Goal: Register for event/course

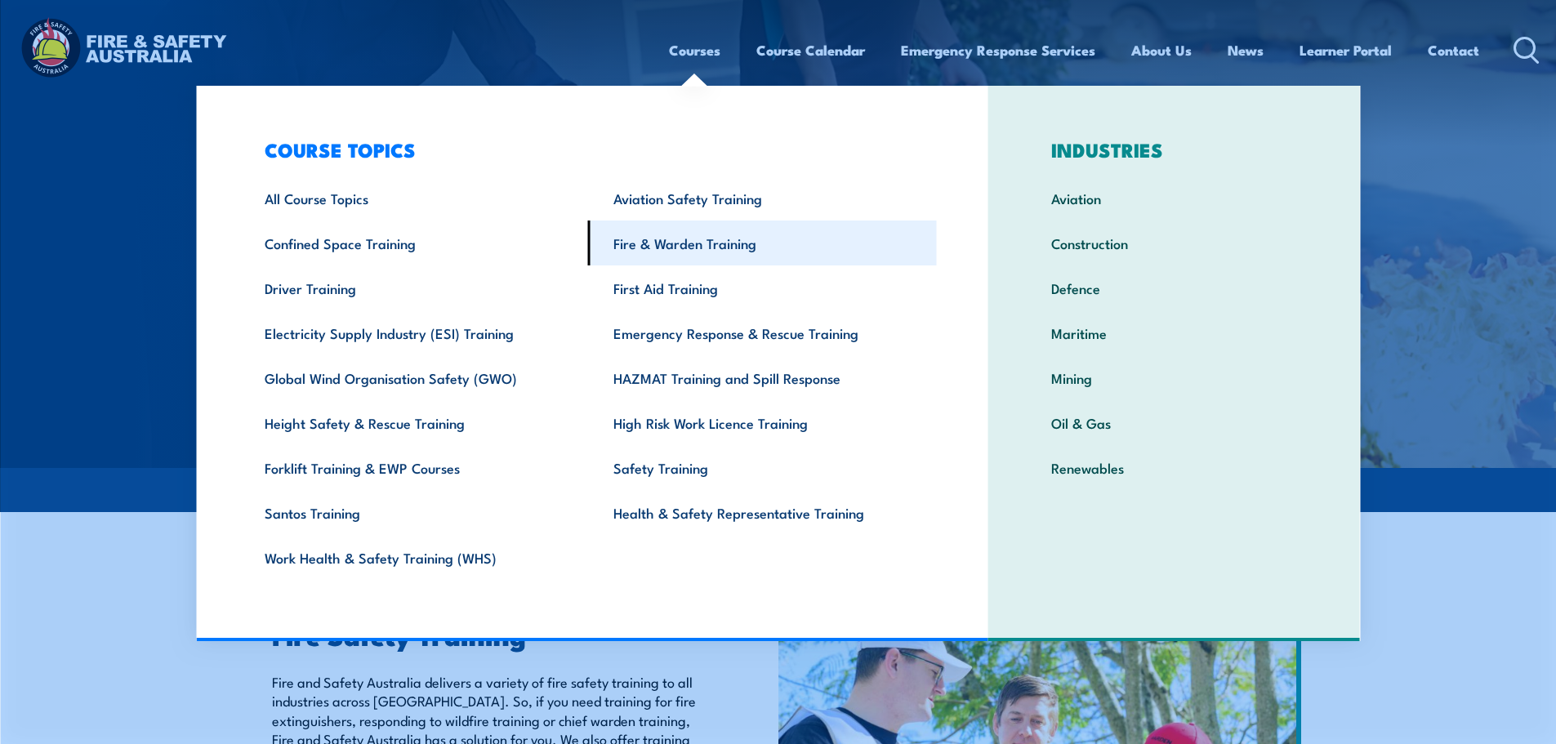
click at [717, 258] on link "Fire & Warden Training" at bounding box center [762, 243] width 349 height 45
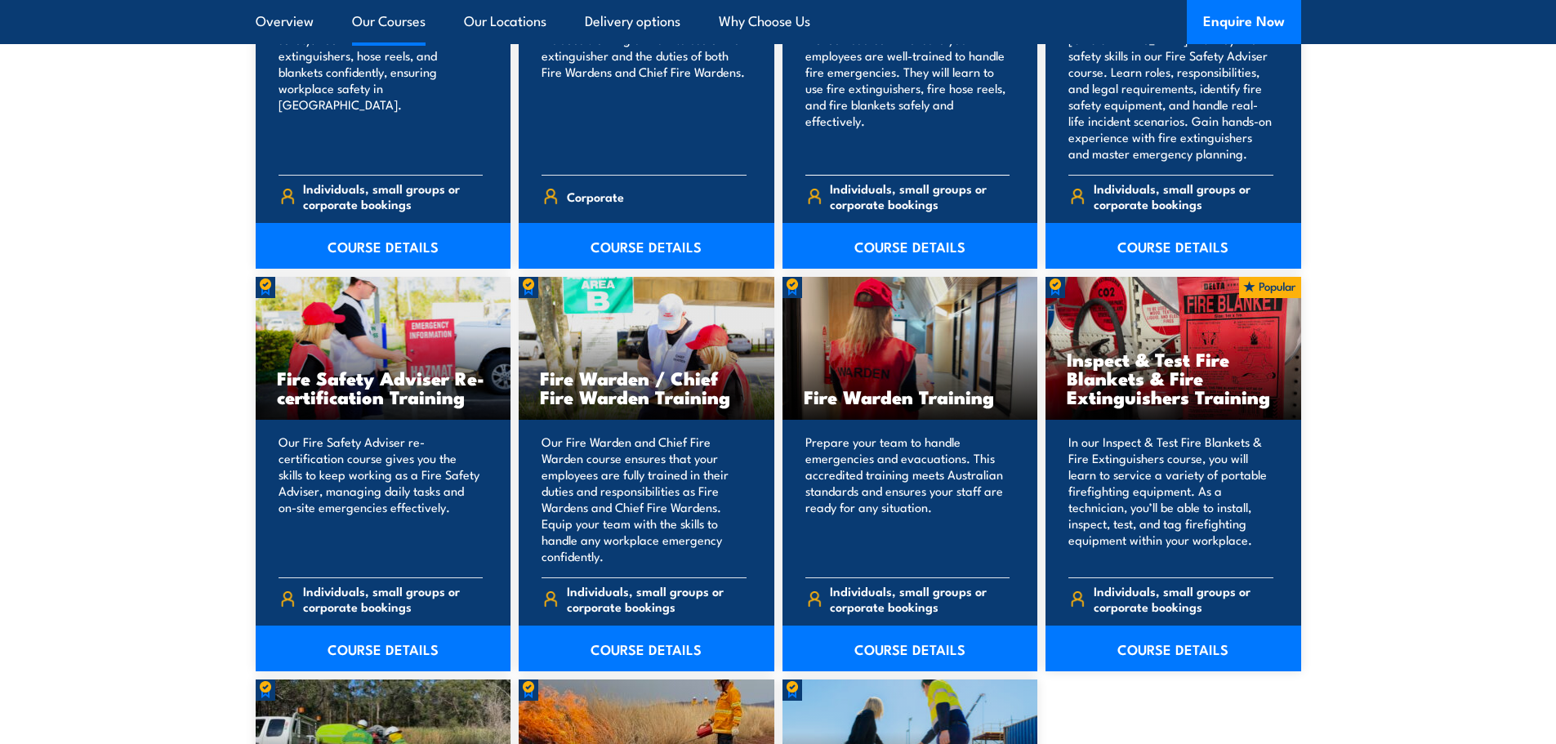
scroll to position [1960, 0]
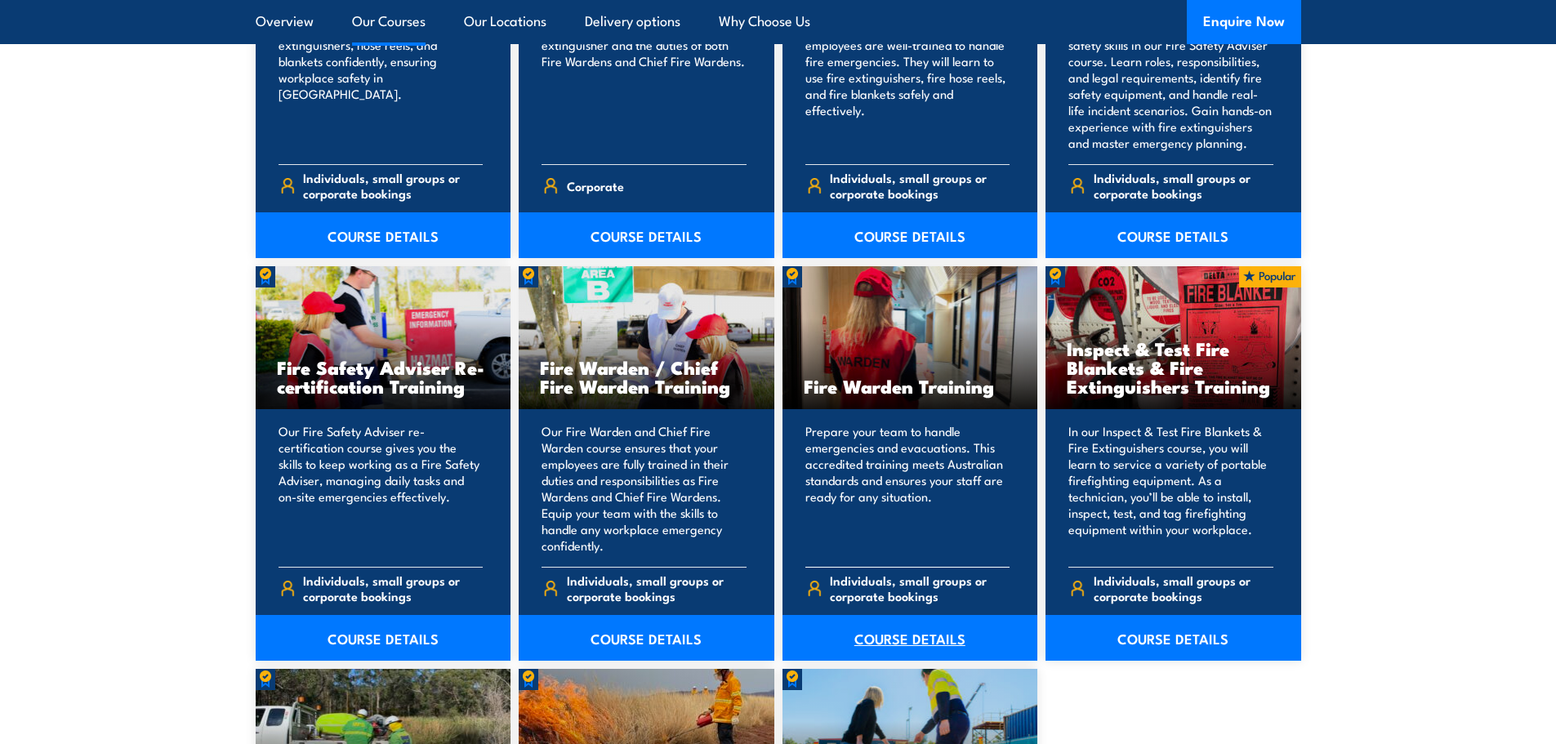
click at [866, 635] on link "COURSE DETAILS" at bounding box center [910, 638] width 256 height 46
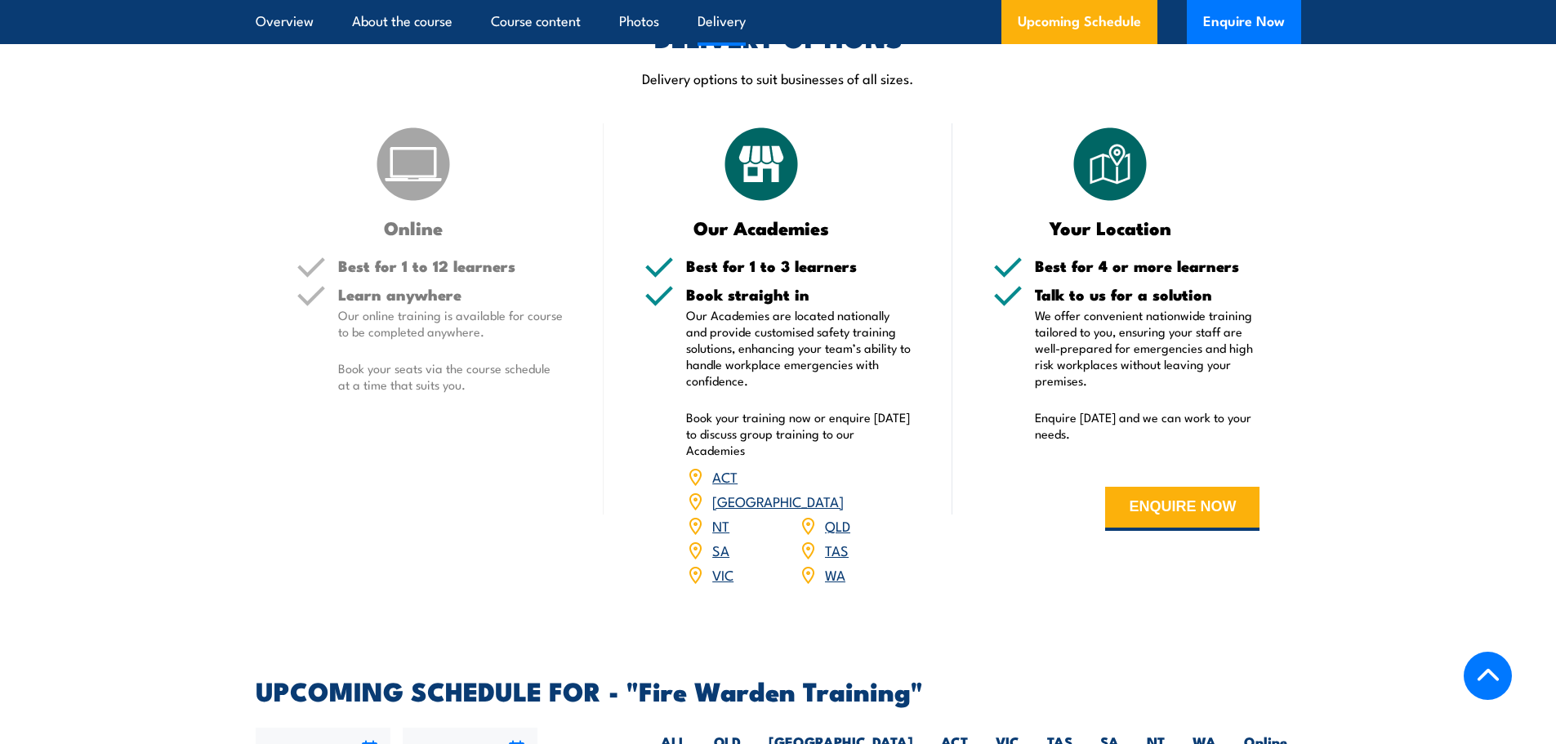
scroll to position [2614, 0]
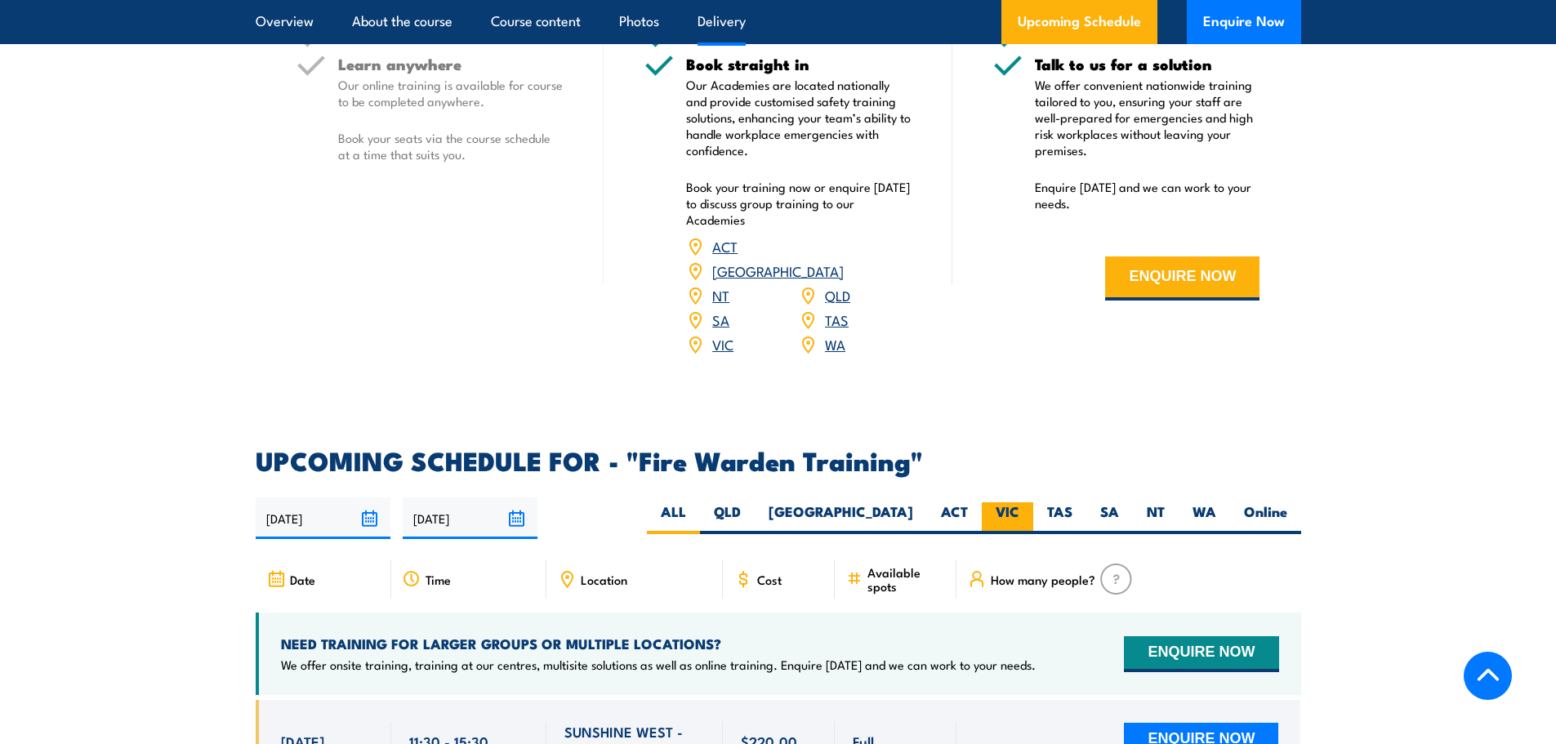
click at [1016, 502] on label "VIC" at bounding box center [1007, 518] width 51 height 32
click at [1019, 502] on input "VIC" at bounding box center [1024, 507] width 11 height 11
radio input "true"
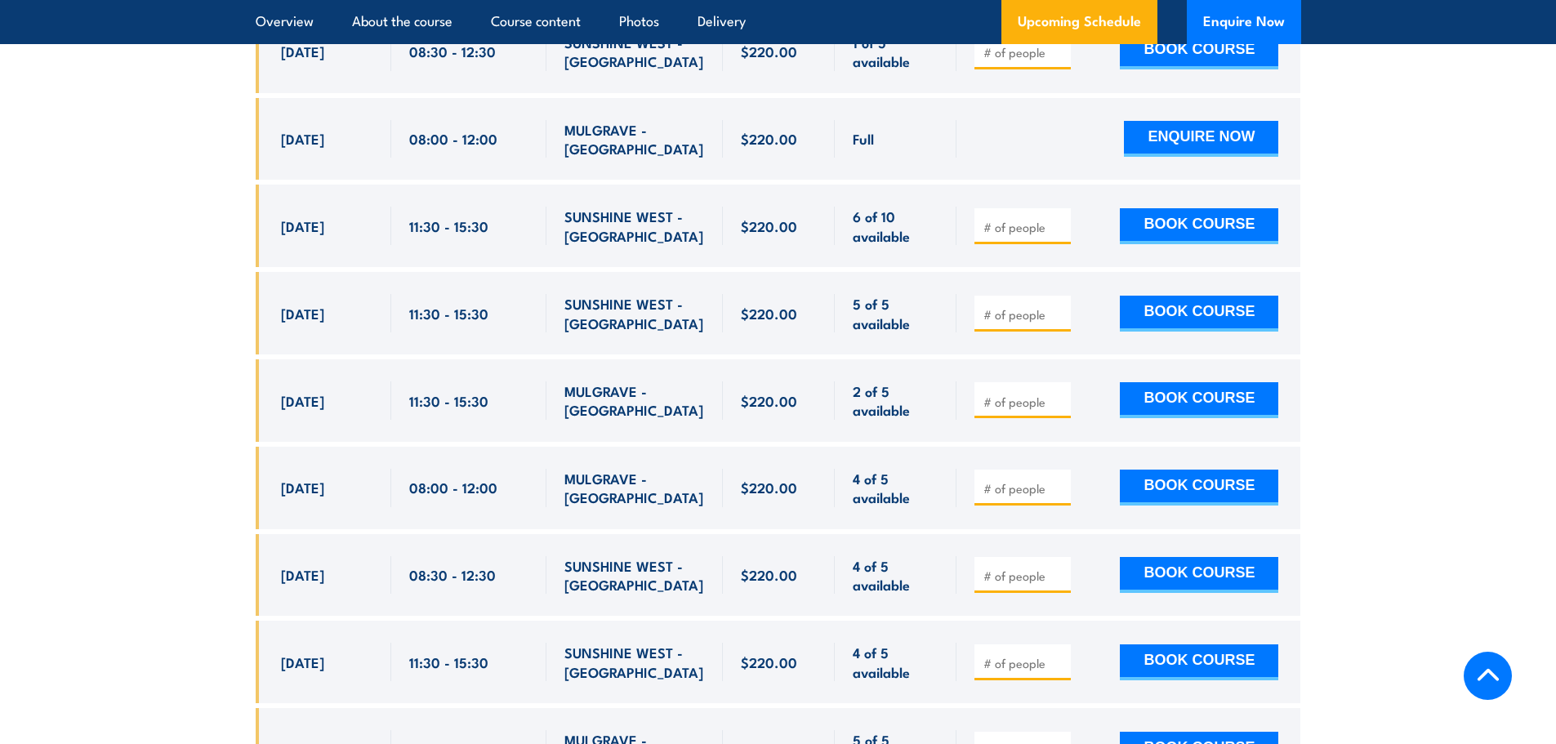
scroll to position [3936, 0]
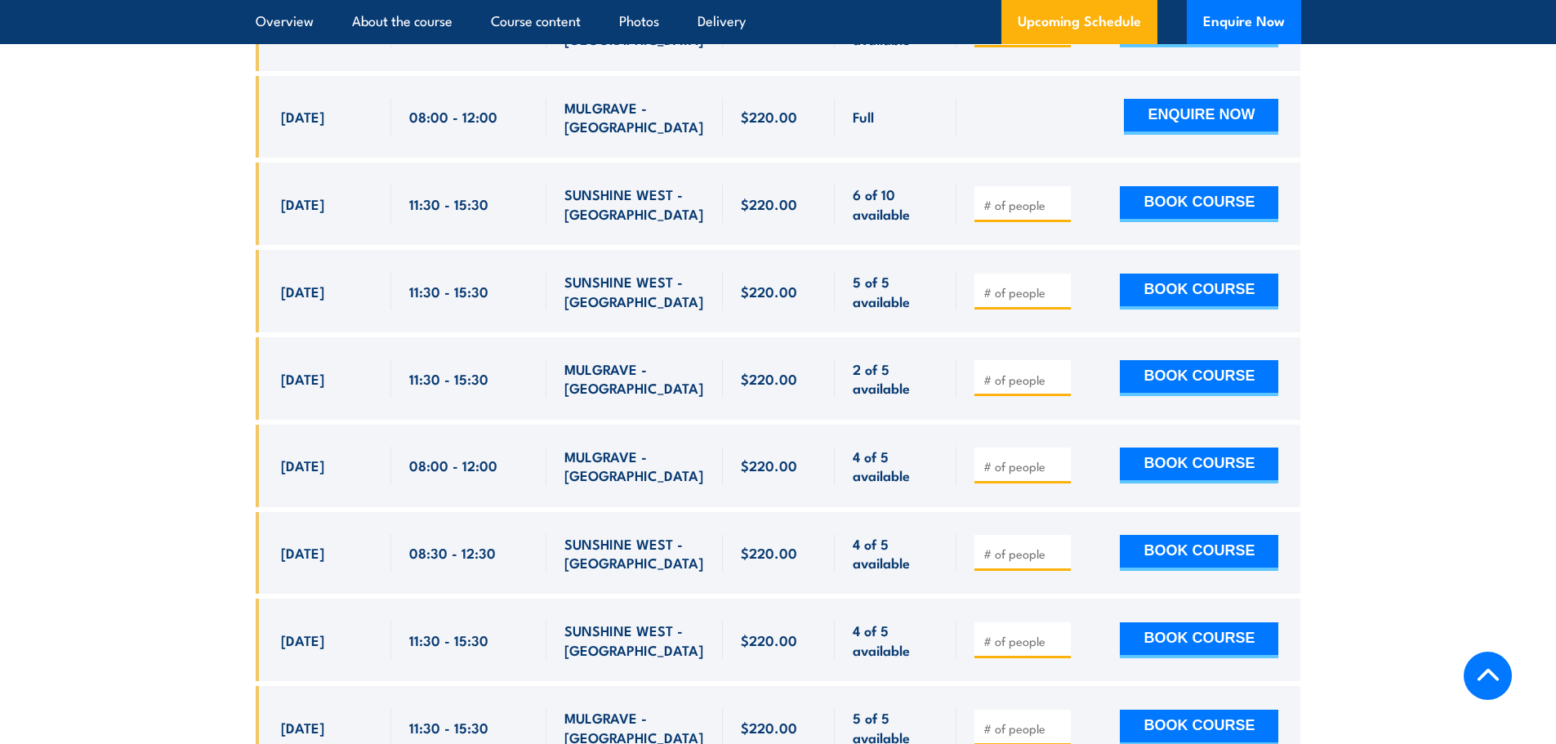
click at [1011, 458] on input "number" at bounding box center [1024, 466] width 82 height 16
type input "1"
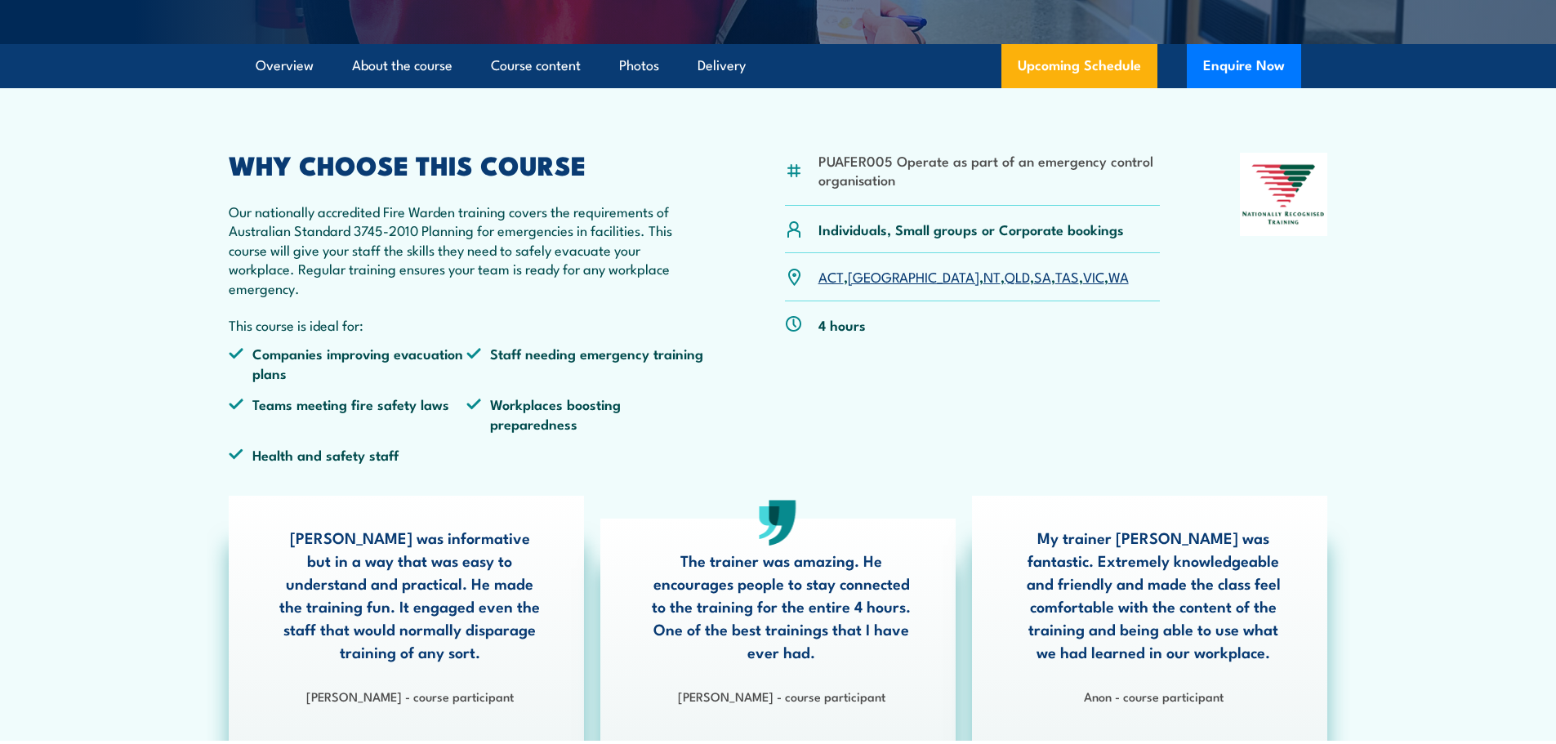
scroll to position [0, 0]
